Goal: Transaction & Acquisition: Purchase product/service

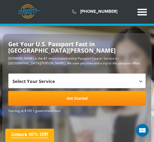
click at [119, 75] on span "Select Your Service" at bounding box center [76, 82] width 128 height 15
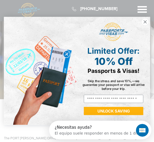
click at [146, 21] on icon "Close dialog" at bounding box center [145, 22] width 3 height 3
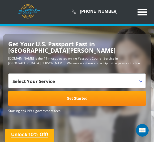
click at [109, 75] on span "Select Your Service" at bounding box center [76, 82] width 128 height 15
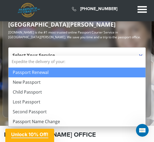
scroll to position [6, 0]
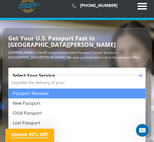
select select "**********"
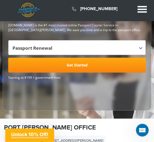
scroll to position [15, 0]
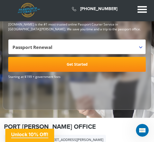
click at [109, 59] on link "Get Started" at bounding box center [77, 64] width 138 height 15
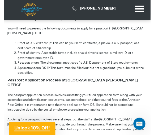
scroll to position [214, 0]
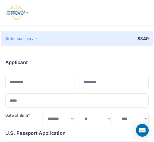
select select "***"
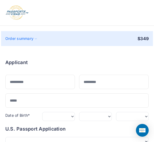
click at [31, 41] on div "Order summary" at bounding box center [21, 38] width 32 height 5
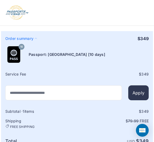
click at [132, 41] on div "Order summary $ 349" at bounding box center [77, 38] width 152 height 6
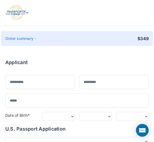
click at [140, 41] on p "$ 349" at bounding box center [143, 38] width 11 height 6
